Goal: Task Accomplishment & Management: Use online tool/utility

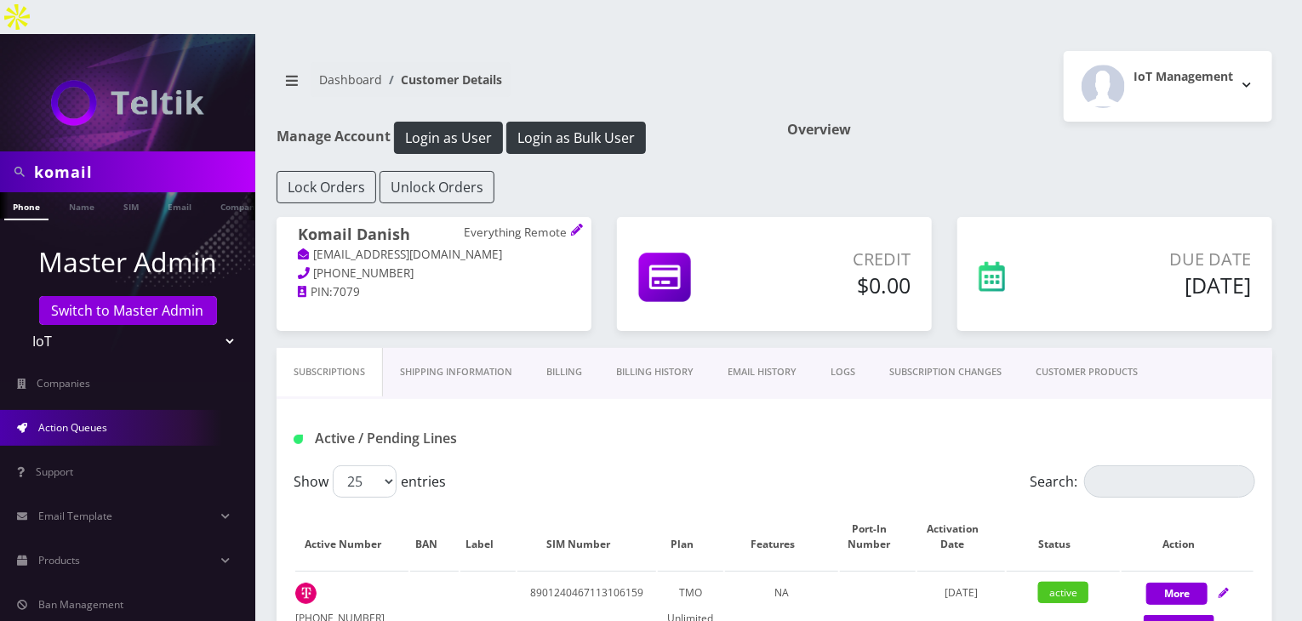
click at [81, 420] on span "Action Queues" at bounding box center [72, 427] width 69 height 14
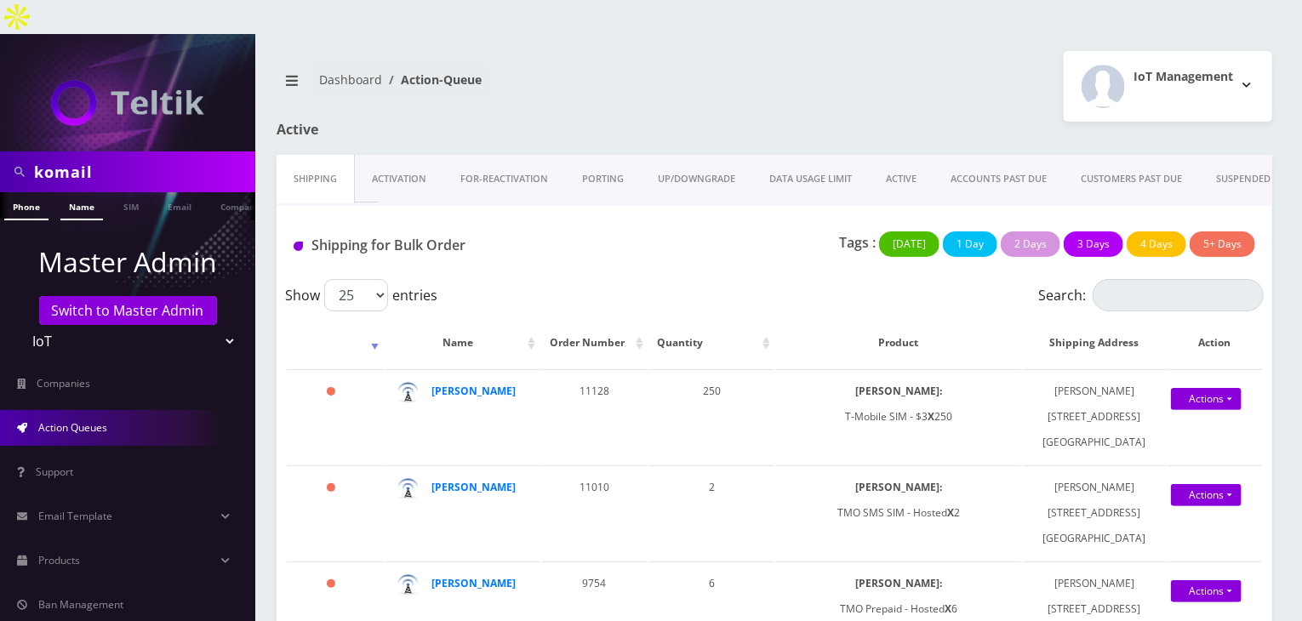
click at [85, 192] on link "Name" at bounding box center [81, 206] width 43 height 28
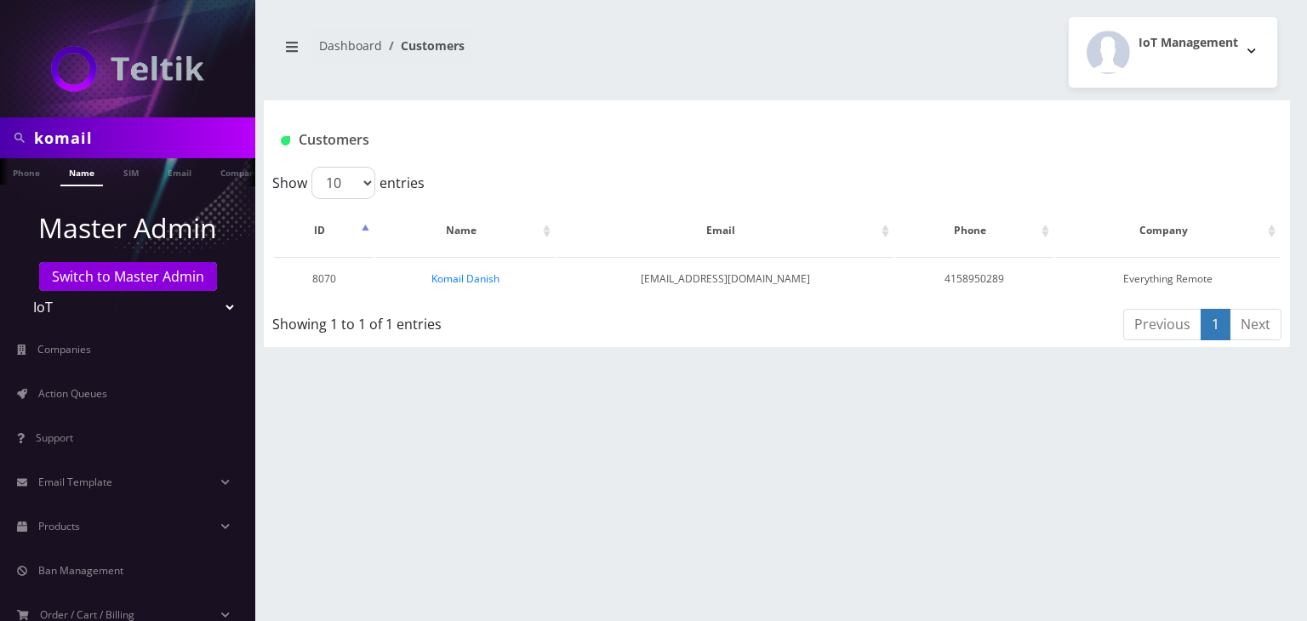
click at [491, 277] on link "Komail Danish" at bounding box center [465, 278] width 68 height 14
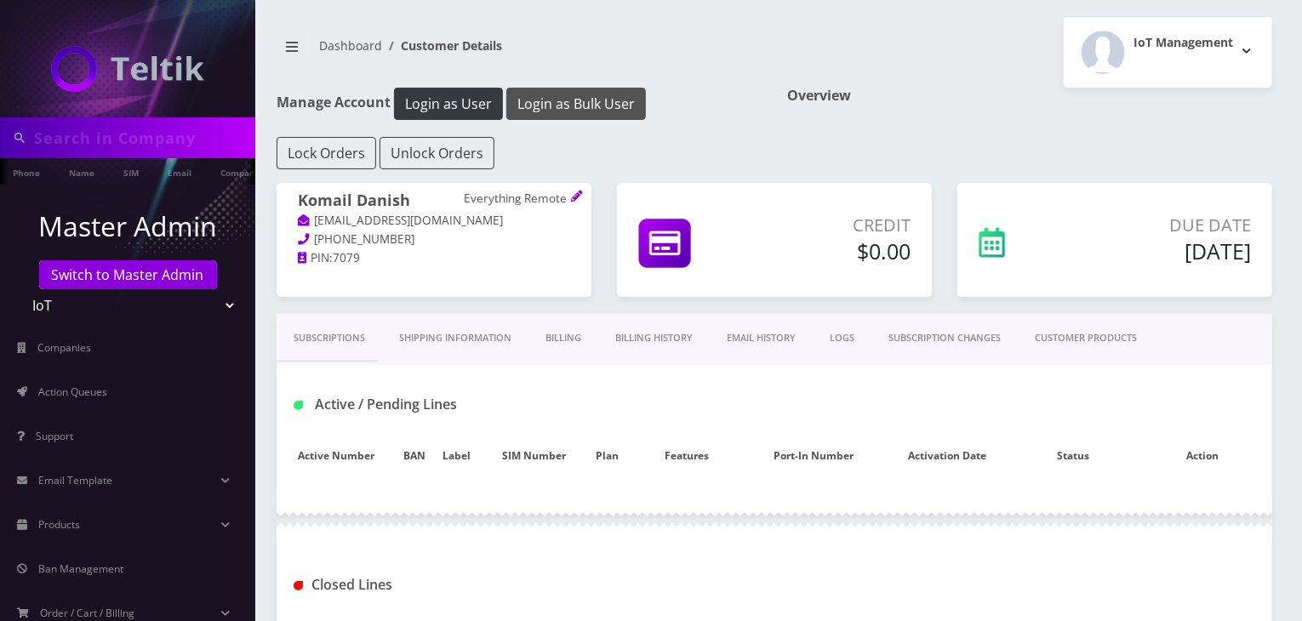
click at [582, 99] on button "Login as Bulk User" at bounding box center [576, 104] width 140 height 32
type input "komail"
